Goal: Task Accomplishment & Management: Use online tool/utility

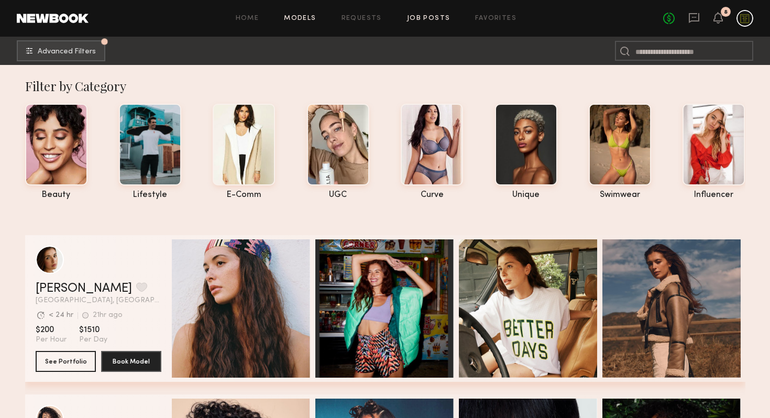
click at [430, 18] on link "Job Posts" at bounding box center [428, 18] width 43 height 7
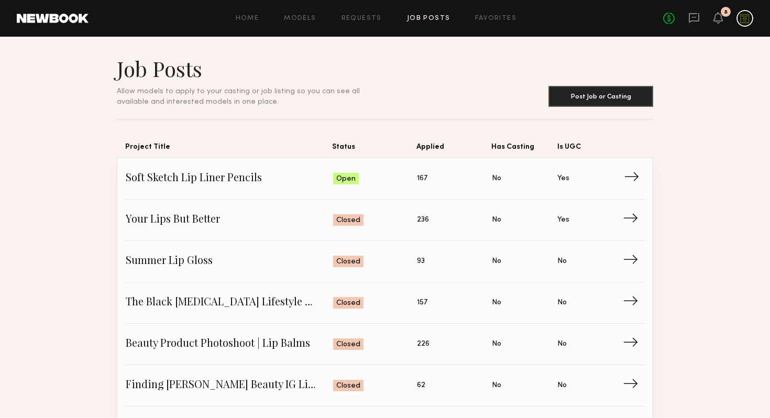
click at [238, 174] on span "Soft Sketch Lip Liner Pencils" at bounding box center [230, 179] width 208 height 16
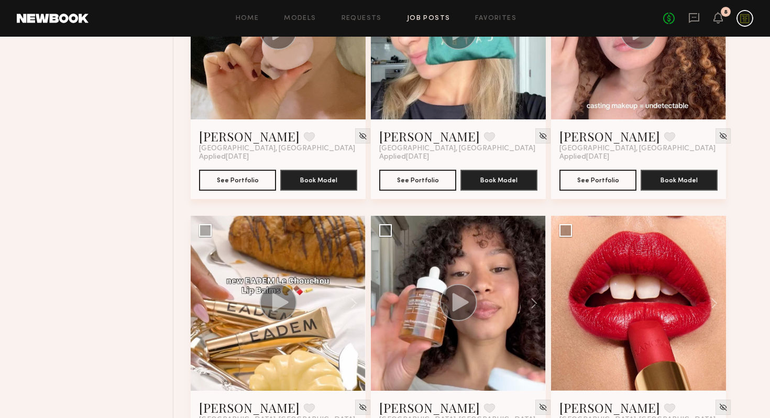
scroll to position [573, 0]
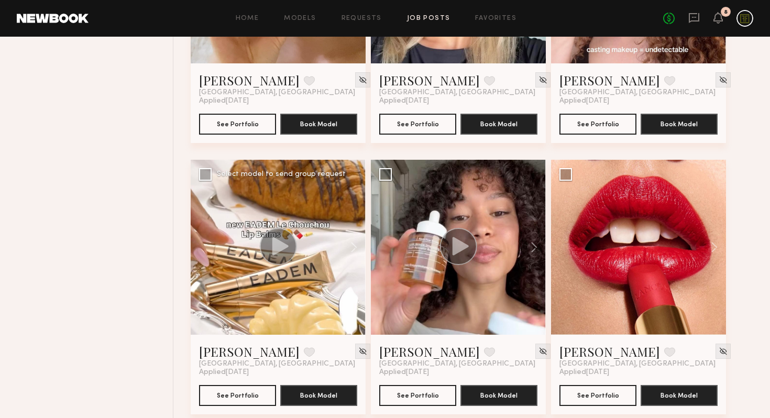
click at [287, 247] on icon at bounding box center [280, 246] width 16 height 18
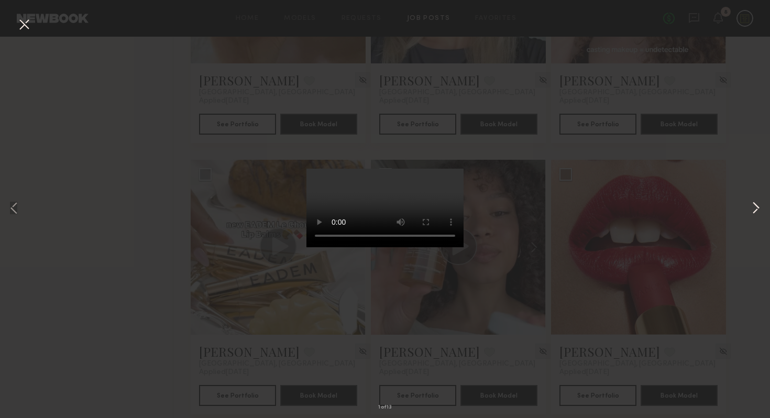
click at [754, 207] on button at bounding box center [756, 209] width 13 height 334
click at [750, 208] on button at bounding box center [756, 209] width 13 height 334
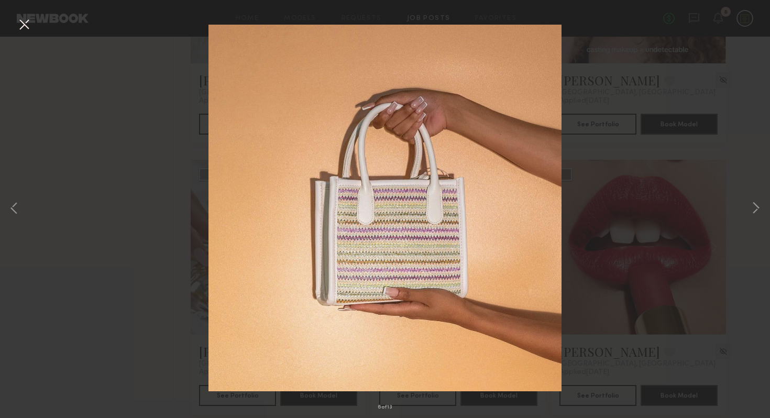
click at [20, 25] on button at bounding box center [24, 25] width 17 height 19
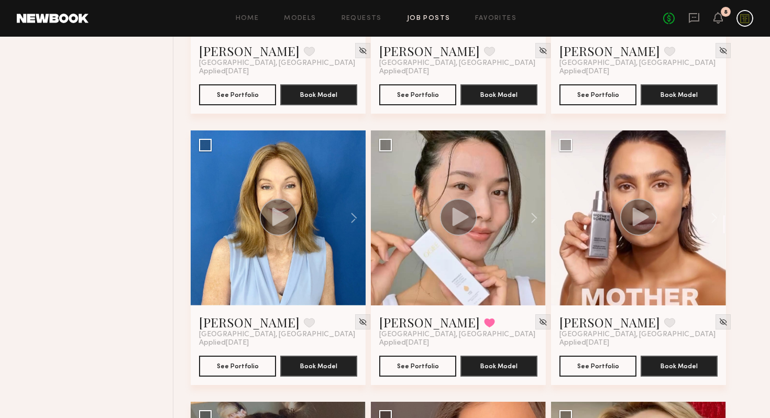
scroll to position [875, 0]
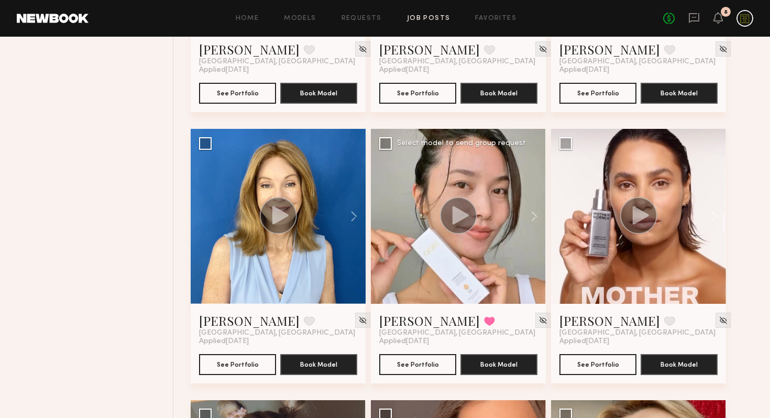
click at [465, 224] on circle at bounding box center [458, 215] width 37 height 37
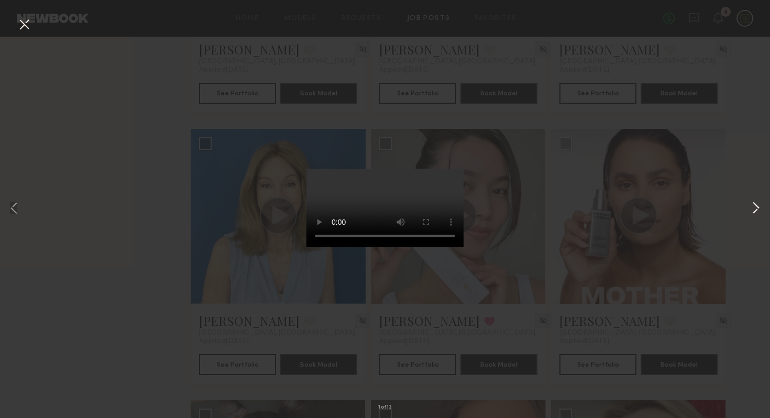
click at [755, 211] on button at bounding box center [756, 209] width 13 height 334
click at [171, 210] on div "5 of 13" at bounding box center [385, 209] width 770 height 418
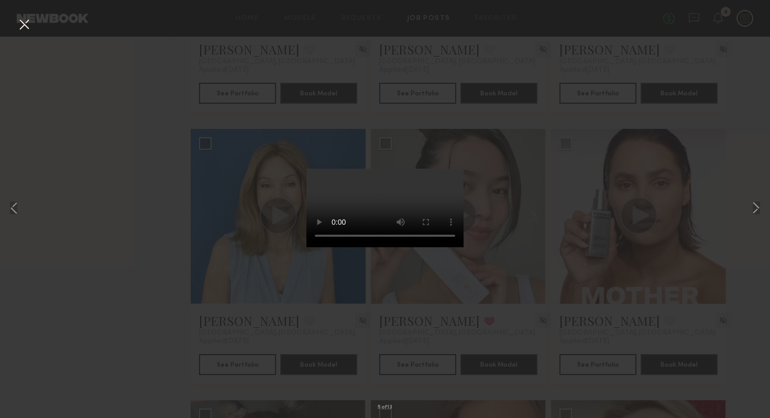
click at [21, 26] on button at bounding box center [24, 25] width 17 height 19
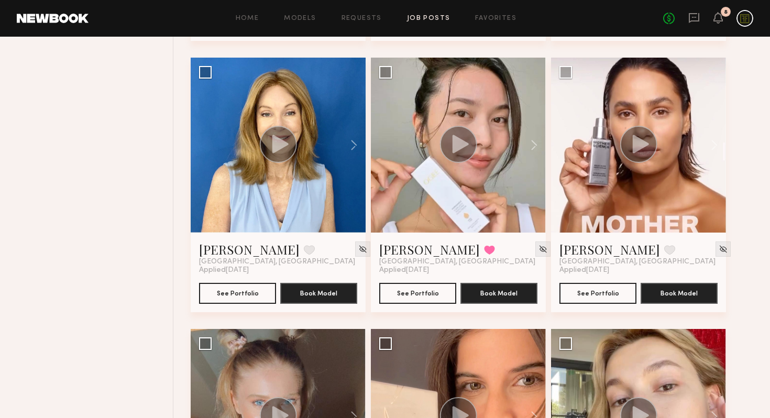
scroll to position [956, 0]
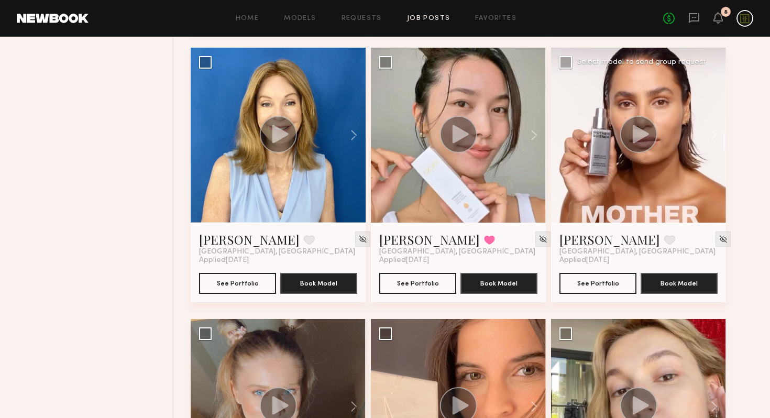
click at [641, 137] on icon at bounding box center [641, 134] width 16 height 18
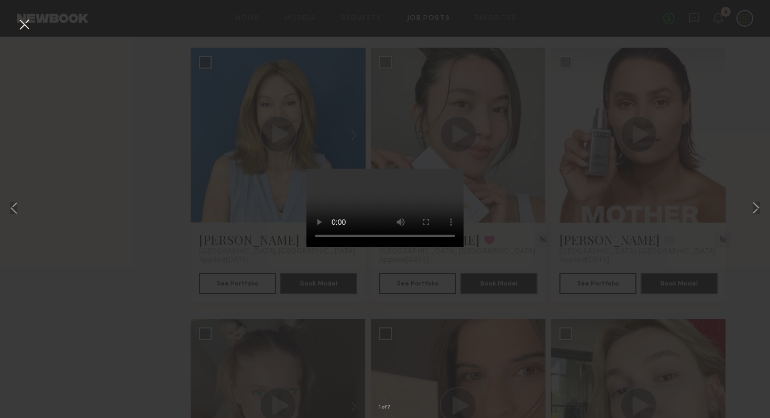
click at [145, 220] on div "1 of 7" at bounding box center [385, 209] width 770 height 418
click at [25, 29] on button at bounding box center [24, 25] width 17 height 19
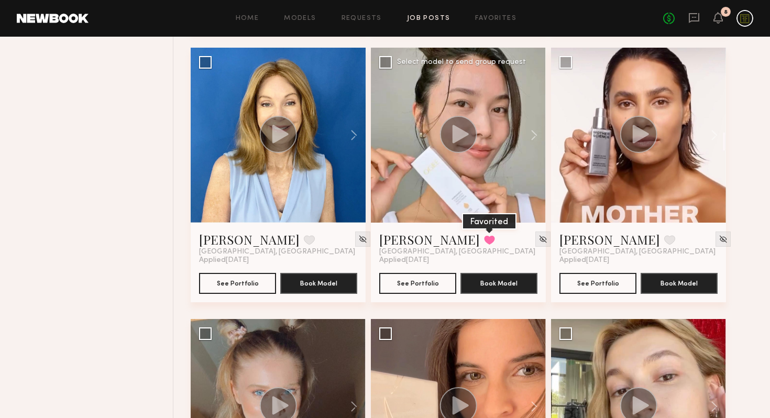
click at [484, 239] on button at bounding box center [489, 239] width 11 height 9
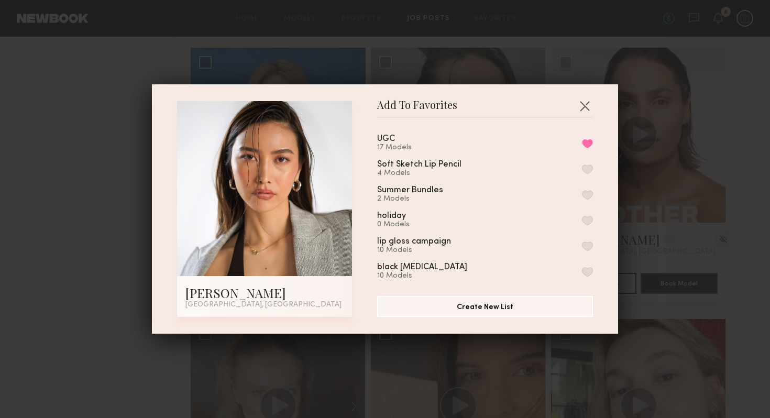
click at [587, 166] on button "button" at bounding box center [587, 169] width 11 height 9
click at [586, 104] on button "button" at bounding box center [584, 105] width 17 height 17
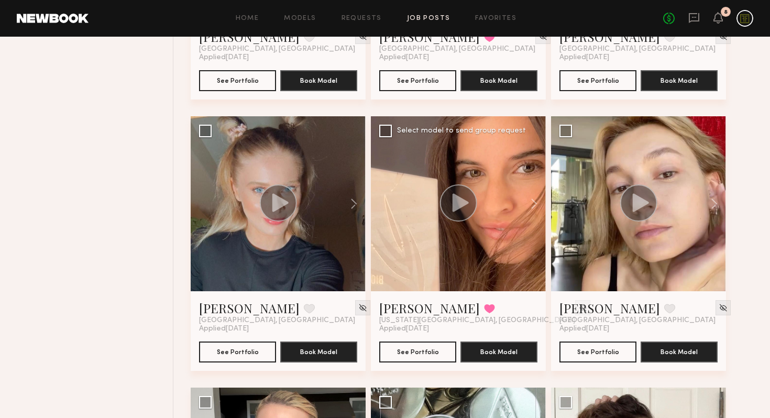
scroll to position [1156, 0]
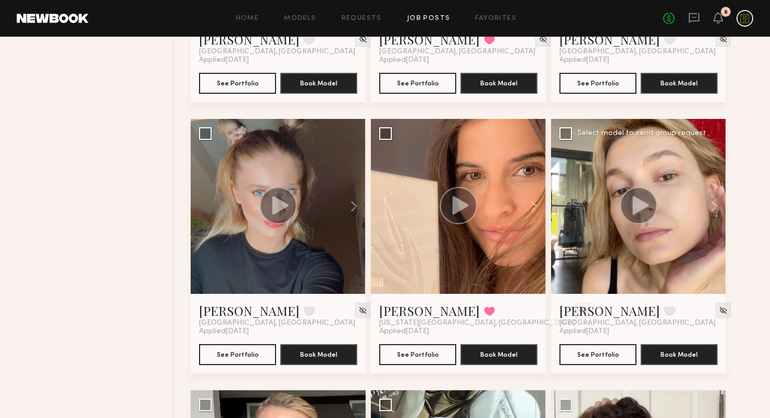
click at [636, 203] on icon at bounding box center [641, 205] width 16 height 18
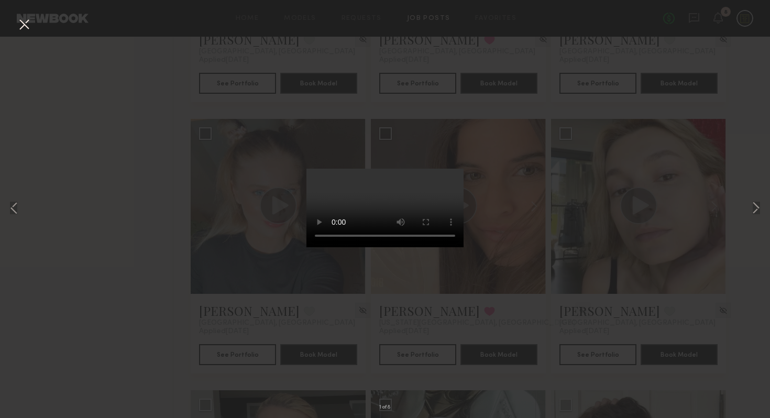
click at [542, 219] on div "1 of 8" at bounding box center [385, 209] width 770 height 418
click at [23, 20] on button at bounding box center [24, 25] width 17 height 19
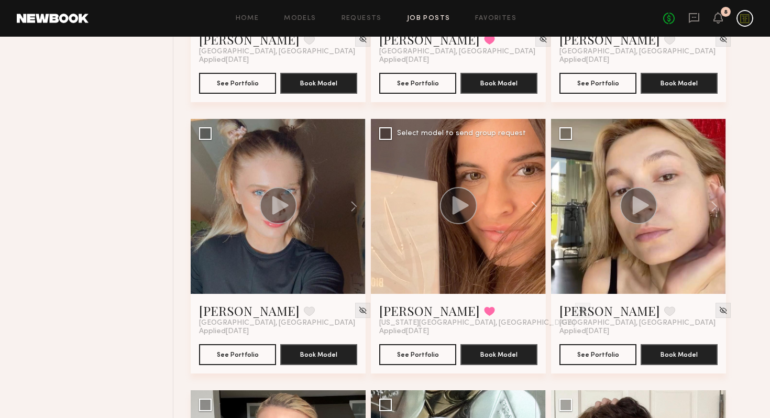
click at [454, 209] on icon at bounding box center [461, 205] width 16 height 18
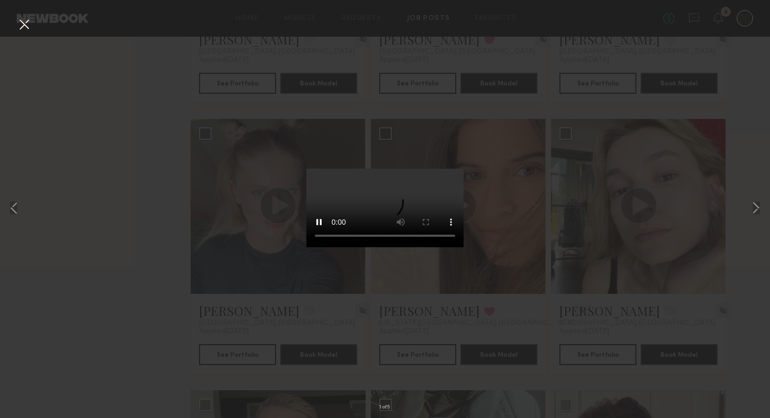
click at [25, 28] on button at bounding box center [24, 25] width 17 height 19
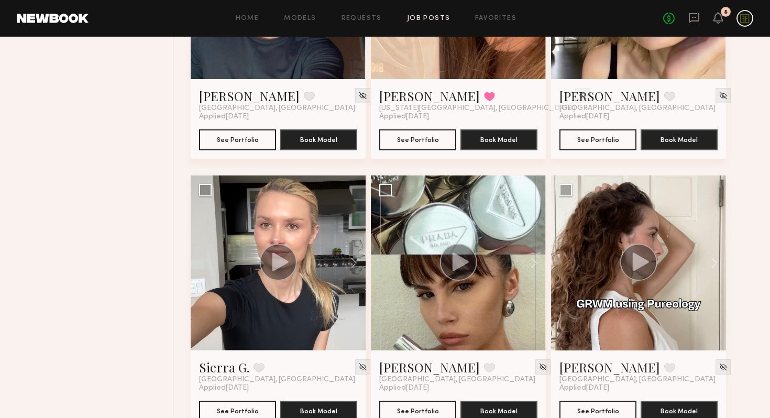
scroll to position [1438, 0]
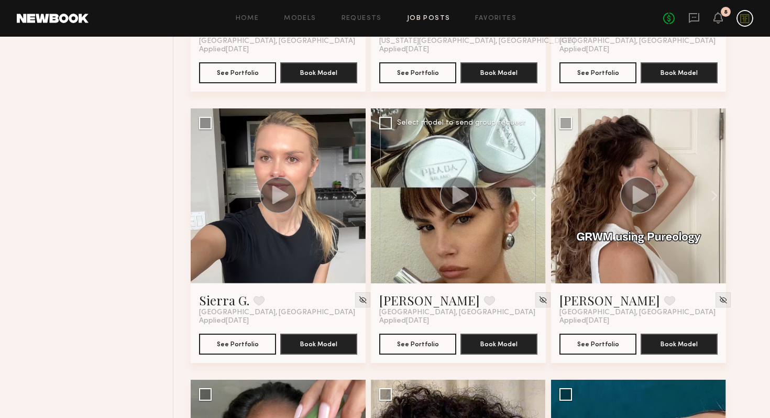
click at [458, 206] on circle at bounding box center [458, 195] width 37 height 37
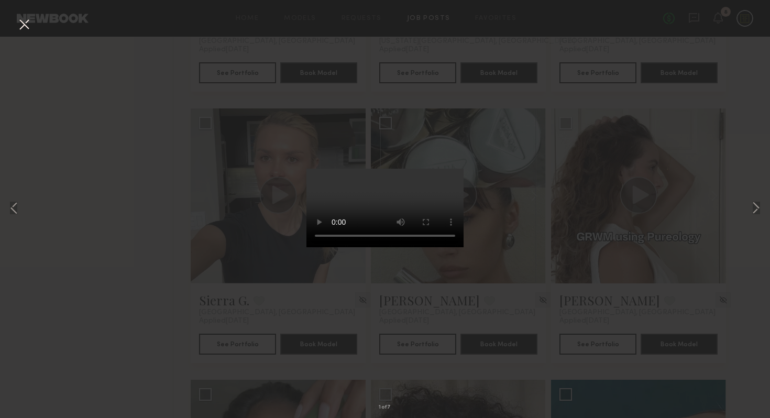
click at [113, 231] on div "1 of 7" at bounding box center [385, 209] width 770 height 418
click at [26, 32] on button at bounding box center [24, 25] width 17 height 19
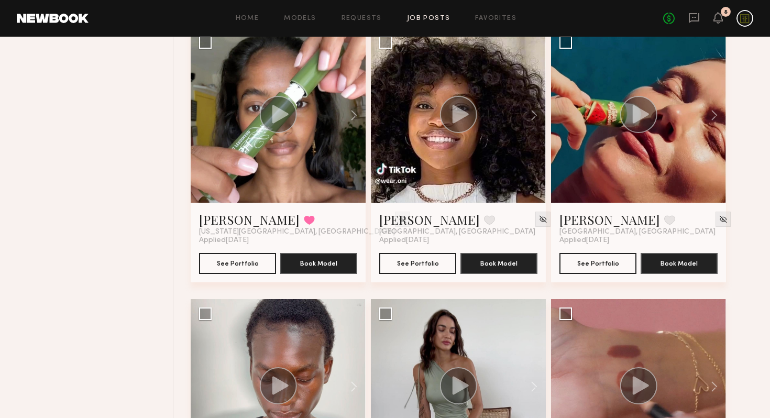
scroll to position [1791, 0]
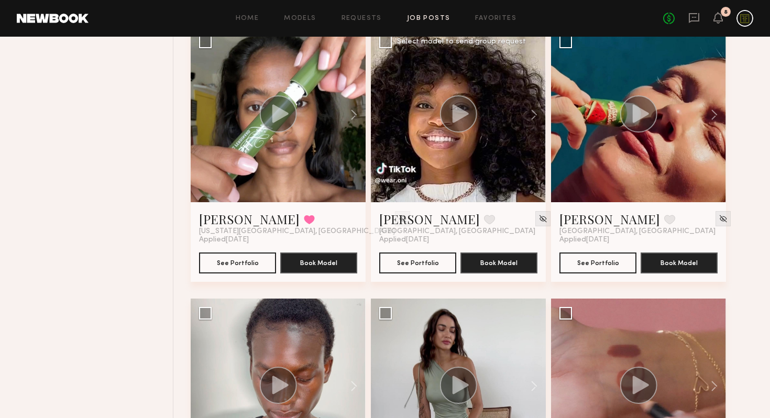
click at [461, 118] on icon at bounding box center [461, 113] width 16 height 18
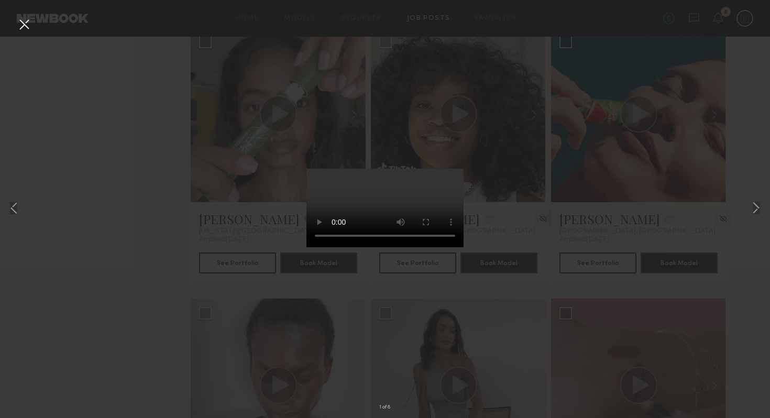
click at [128, 250] on div "1 of 8" at bounding box center [385, 209] width 770 height 418
click at [24, 28] on button at bounding box center [24, 25] width 17 height 19
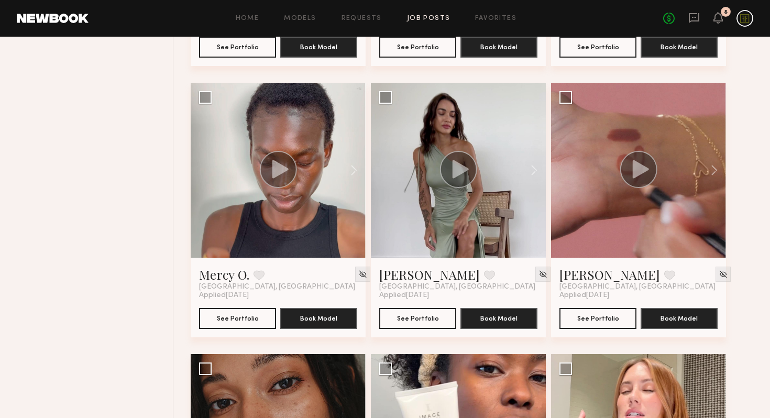
scroll to position [1997, 0]
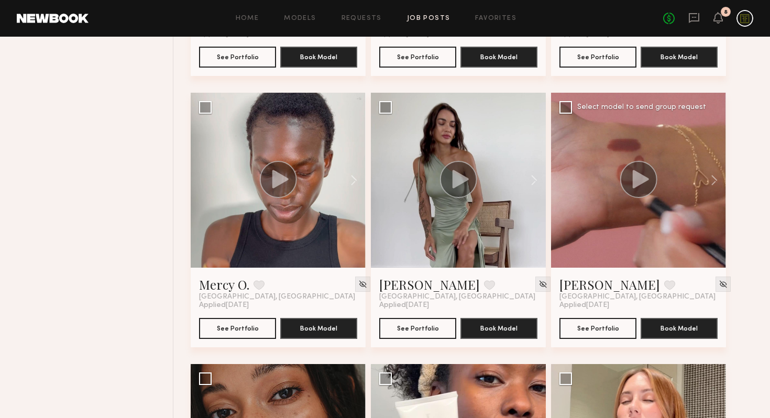
click at [638, 185] on icon at bounding box center [641, 179] width 16 height 18
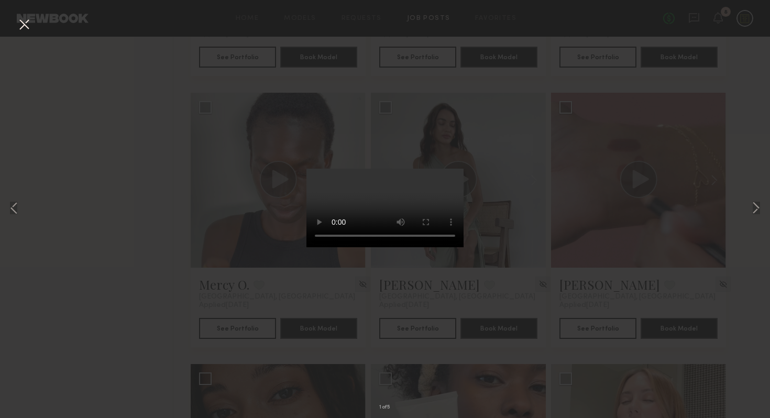
click at [21, 31] on button at bounding box center [24, 25] width 17 height 19
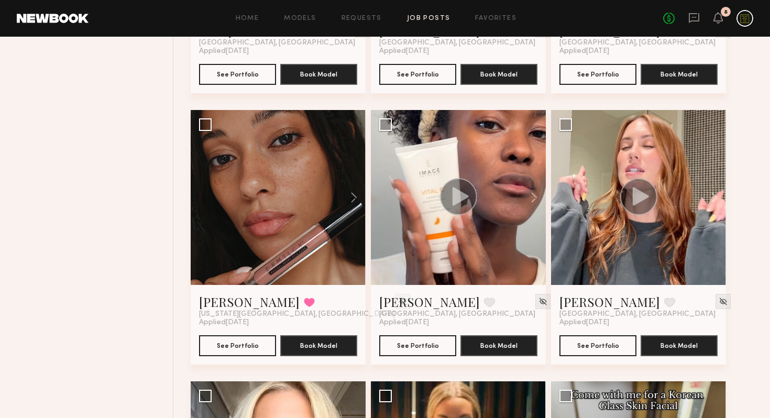
scroll to position [2286, 0]
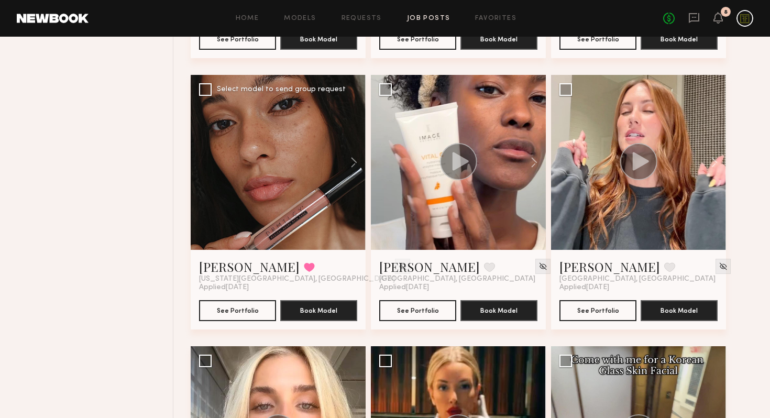
click at [268, 191] on div at bounding box center [278, 162] width 175 height 175
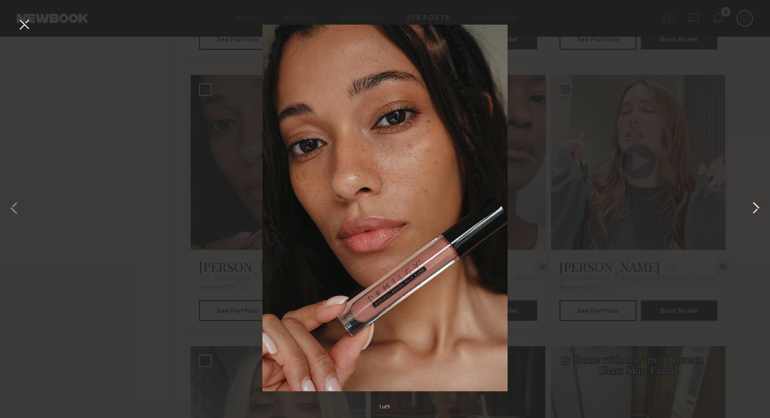
click at [757, 204] on button at bounding box center [756, 209] width 13 height 334
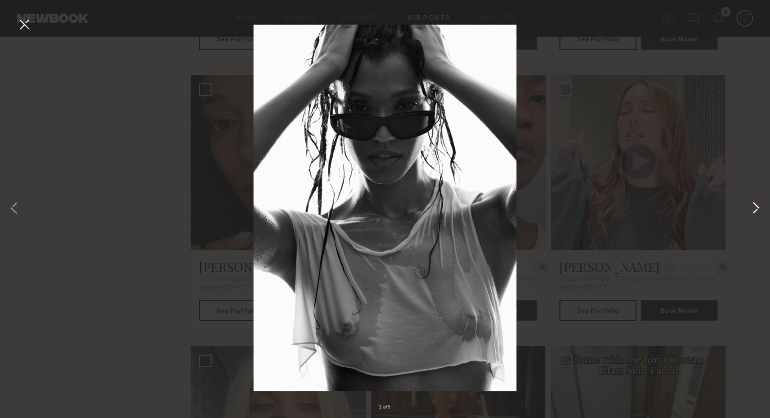
click at [756, 206] on button at bounding box center [756, 209] width 13 height 334
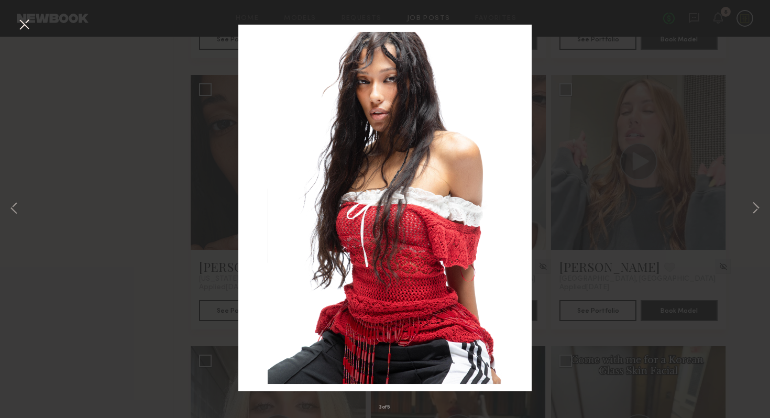
click at [27, 29] on button at bounding box center [24, 25] width 17 height 19
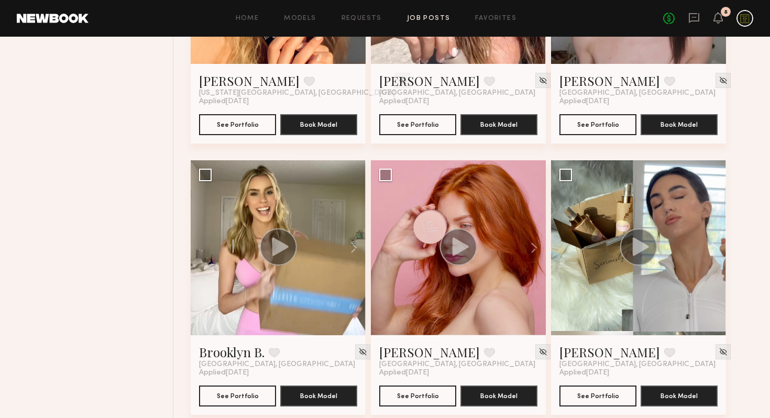
scroll to position [3559, 0]
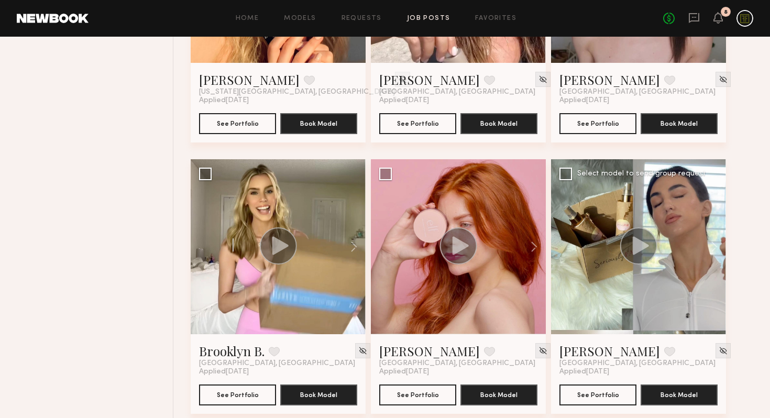
click at [641, 256] on circle at bounding box center [638, 245] width 37 height 37
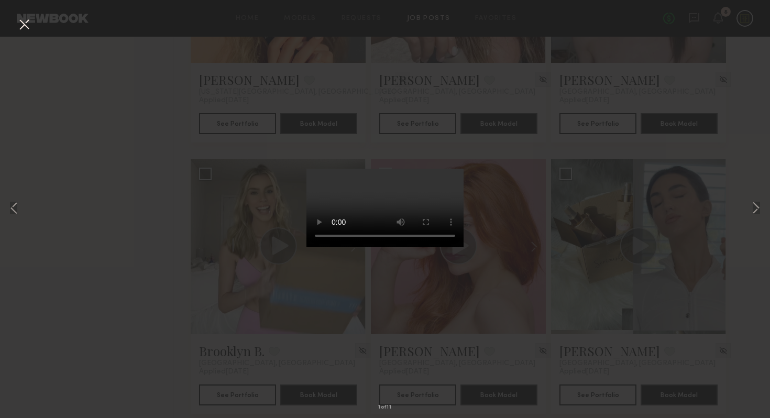
click at [133, 154] on div "1 of 11" at bounding box center [385, 209] width 770 height 418
click at [23, 24] on button at bounding box center [24, 25] width 17 height 19
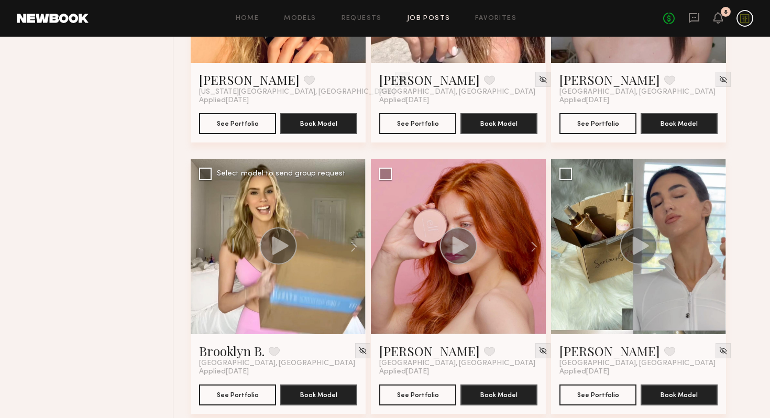
click at [280, 238] on circle at bounding box center [278, 245] width 37 height 37
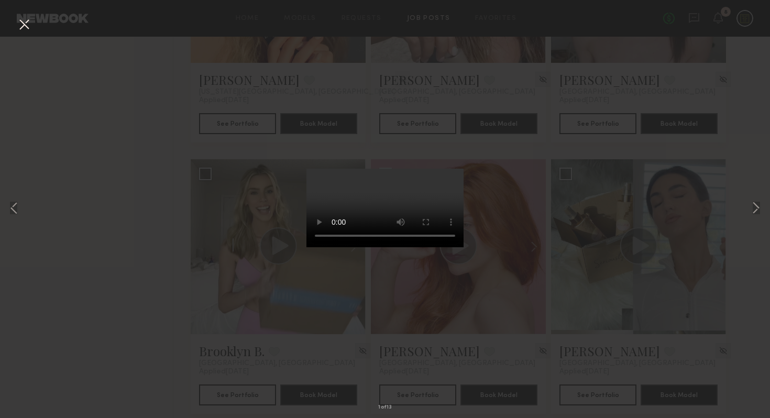
click at [24, 26] on button at bounding box center [24, 25] width 17 height 19
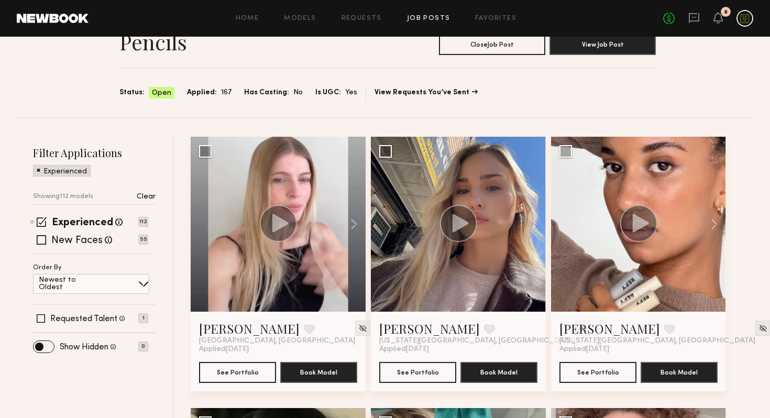
scroll to position [0, 0]
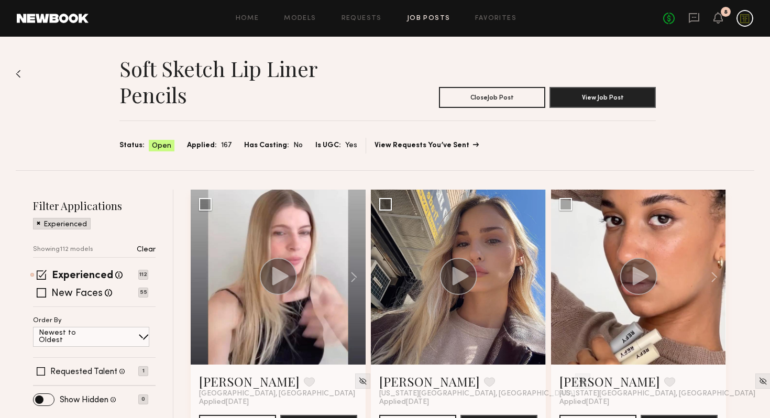
click at [450, 146] on link "View Requests You’ve Sent" at bounding box center [426, 145] width 103 height 7
click at [500, 17] on link "Favorites" at bounding box center [495, 18] width 41 height 7
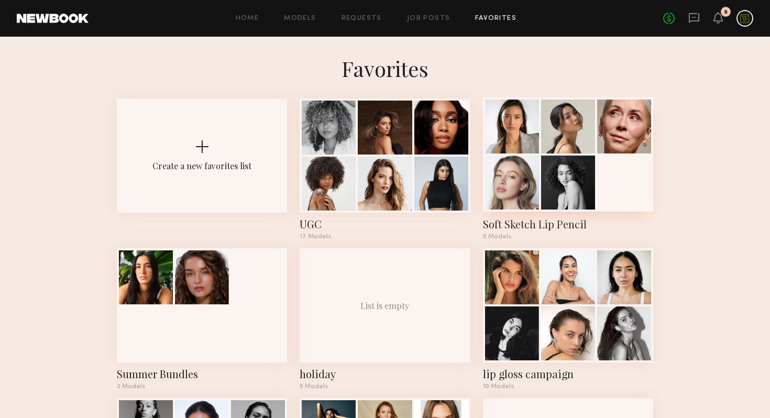
click at [523, 225] on div "Soft Sketch Lip Pencil" at bounding box center [568, 224] width 170 height 15
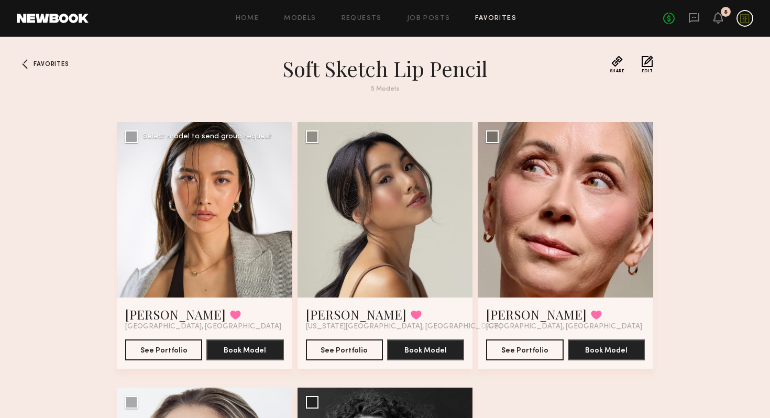
click at [247, 223] on div at bounding box center [205, 210] width 176 height 176
click at [148, 311] on link "[PERSON_NAME]" at bounding box center [175, 314] width 101 height 17
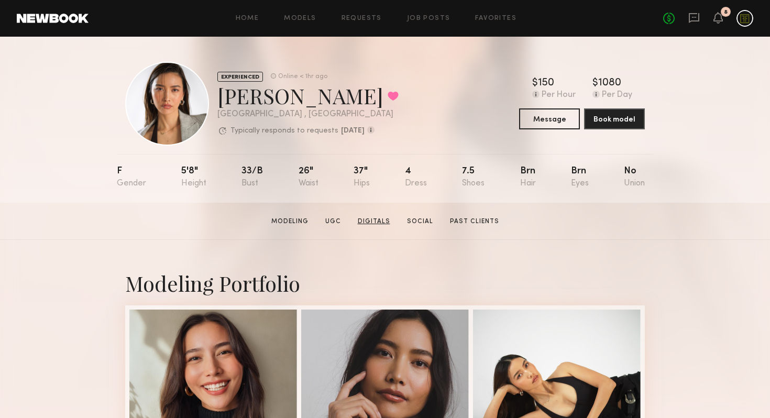
click at [381, 223] on link "Digitals" at bounding box center [374, 221] width 41 height 9
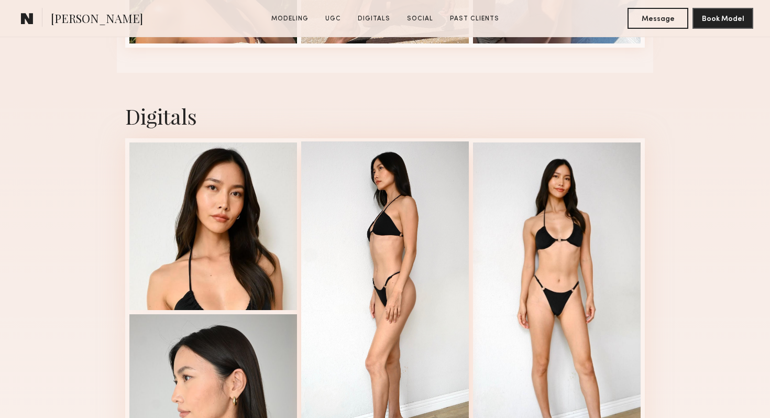
scroll to position [2539, 0]
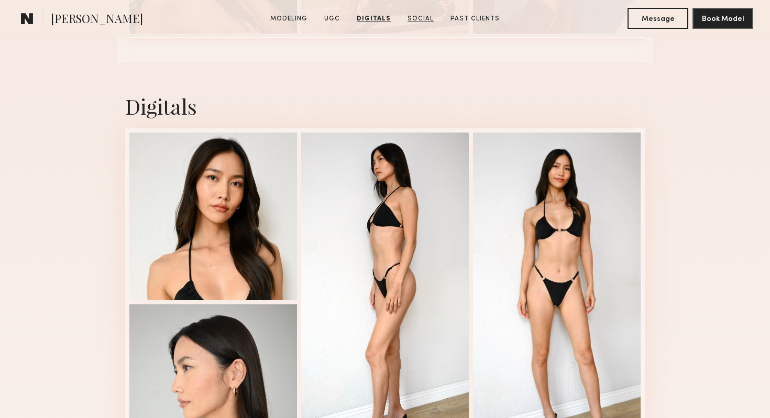
click at [425, 17] on link "Social" at bounding box center [420, 18] width 35 height 9
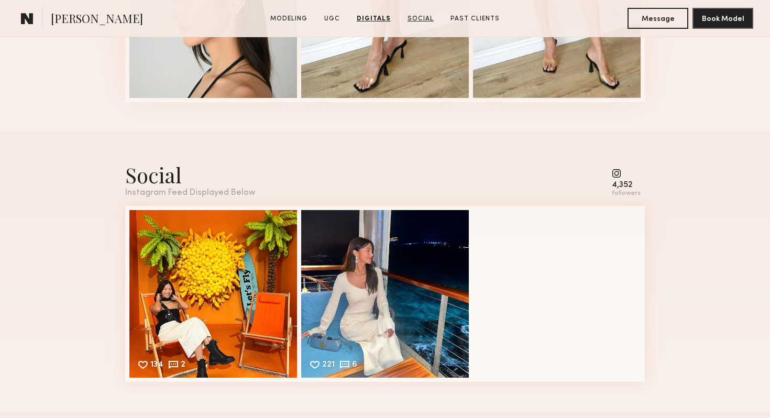
scroll to position [2982, 0]
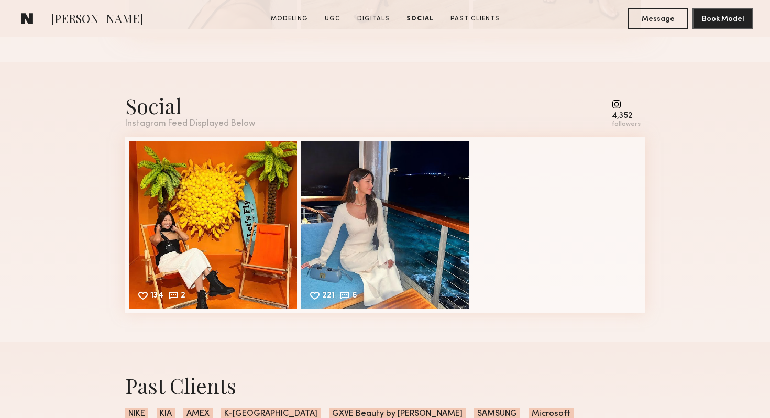
click at [472, 21] on link "Past Clients" at bounding box center [475, 18] width 58 height 9
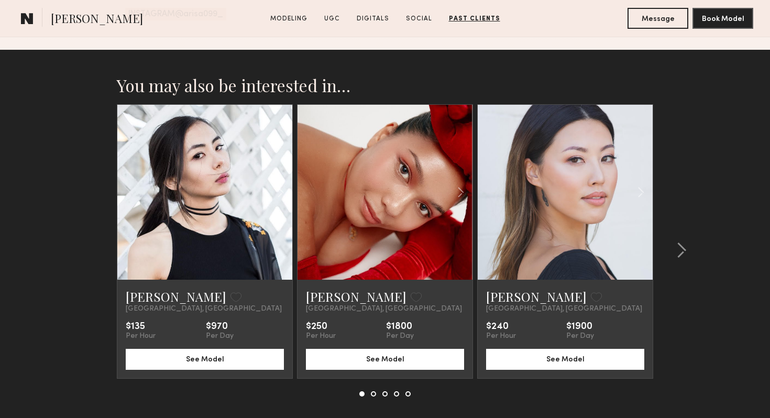
scroll to position [3438, 0]
